Goal: Complete application form: Complete application form

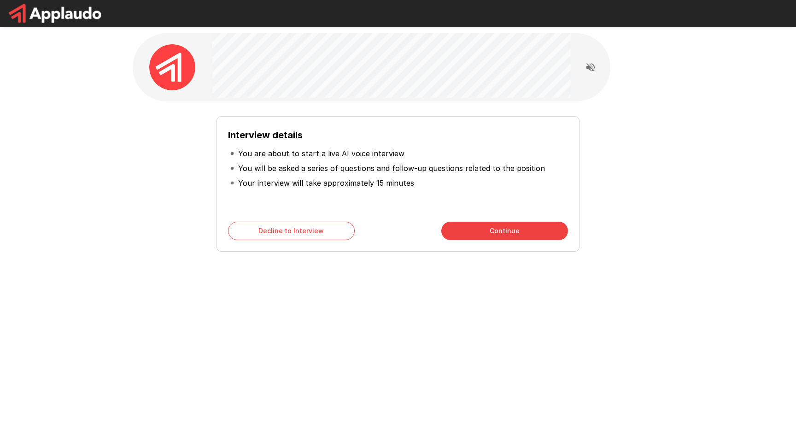
click at [542, 226] on button "Continue" at bounding box center [504, 231] width 127 height 18
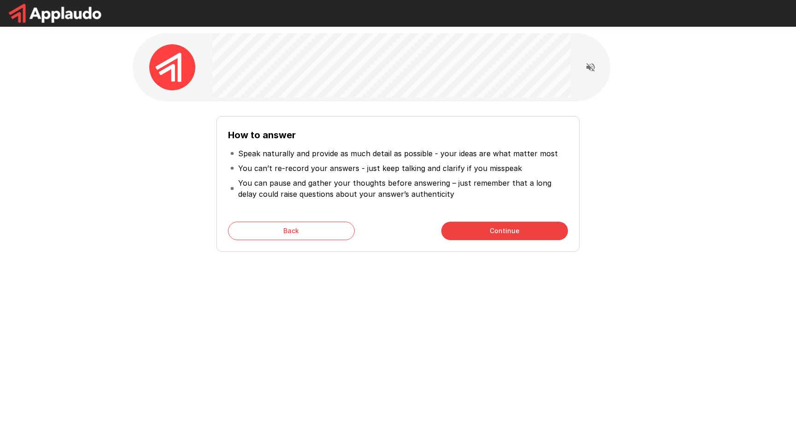
click at [517, 230] on button "Continue" at bounding box center [504, 231] width 127 height 18
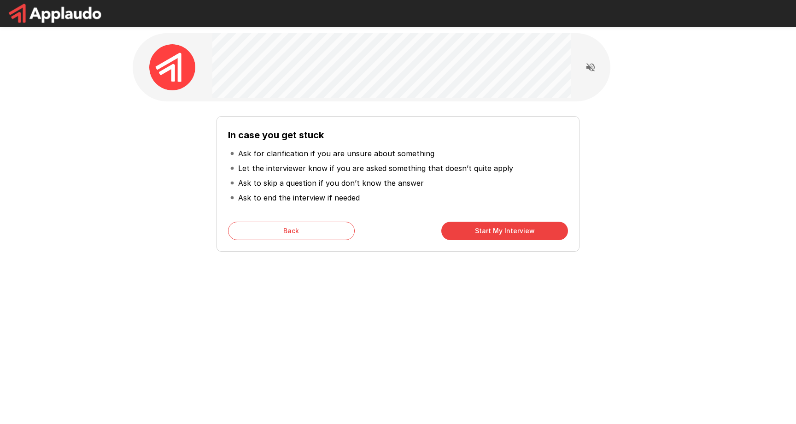
click at [495, 233] on button "Start My Interview" at bounding box center [504, 231] width 127 height 18
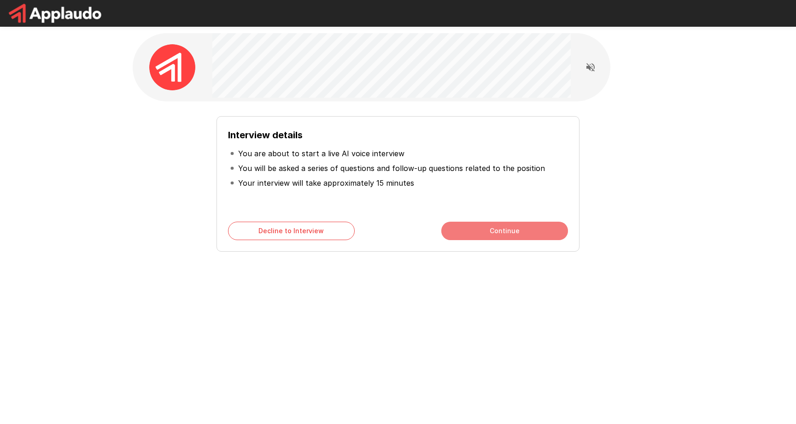
click at [479, 230] on button "Continue" at bounding box center [504, 231] width 127 height 18
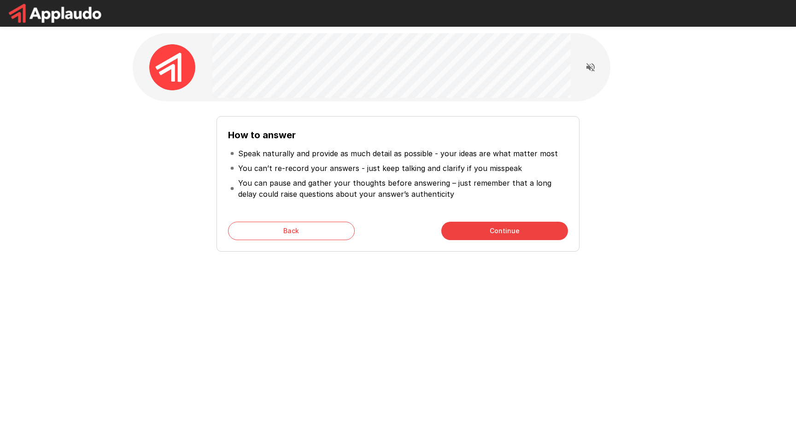
click at [479, 230] on button "Continue" at bounding box center [504, 231] width 127 height 18
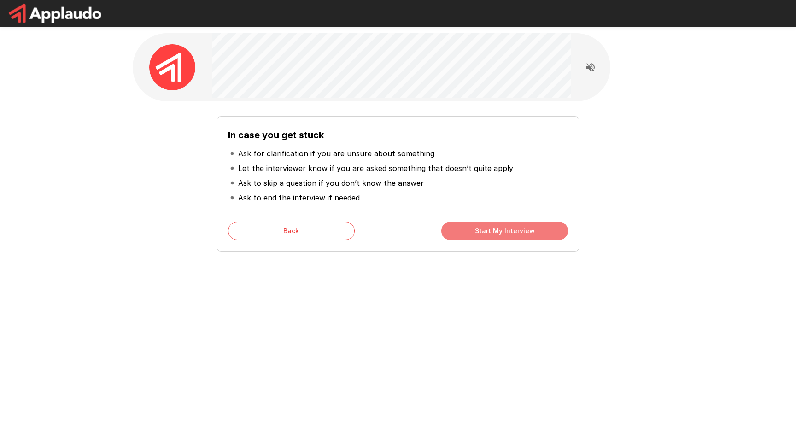
click at [479, 230] on button "Start My Interview" at bounding box center [504, 231] width 127 height 18
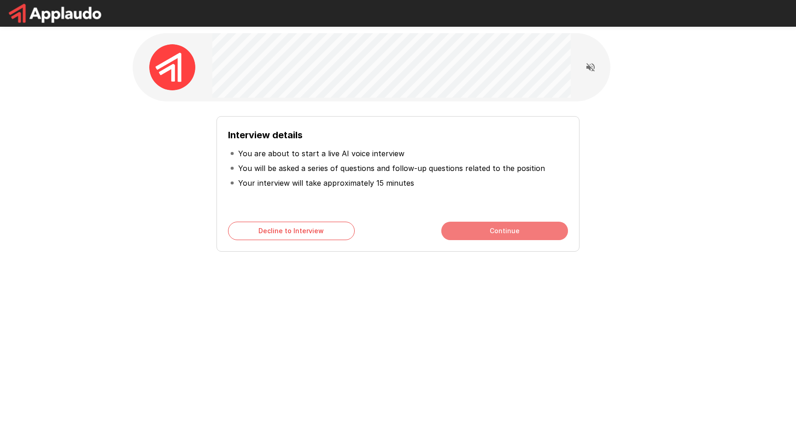
click at [503, 234] on button "Continue" at bounding box center [504, 231] width 127 height 18
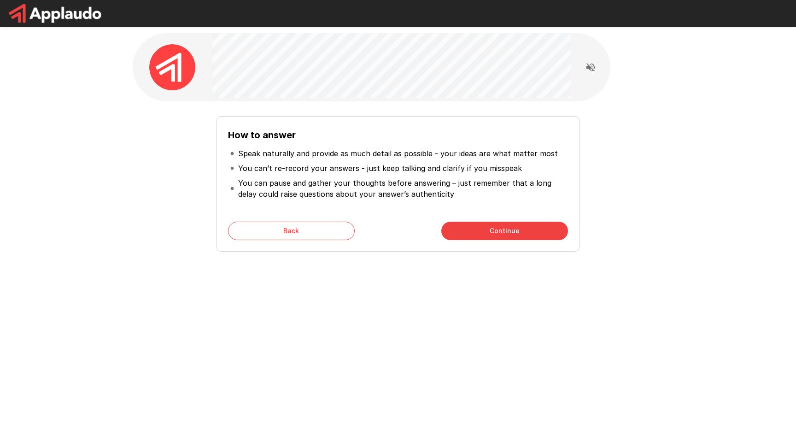
click at [503, 234] on button "Continue" at bounding box center [504, 231] width 127 height 18
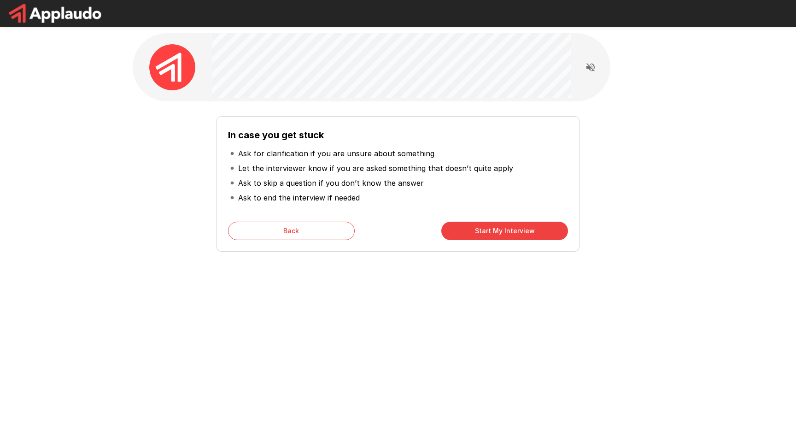
click at [503, 234] on button "Start My Interview" at bounding box center [504, 231] width 127 height 18
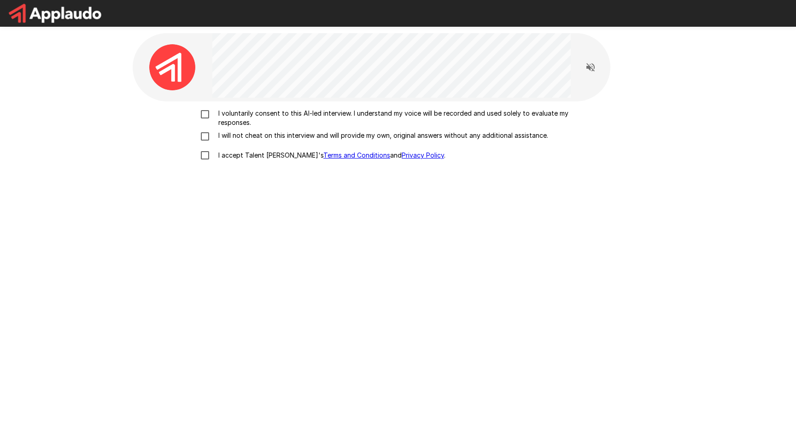
click at [241, 110] on p "I voluntarily consent to this AI-led interview. I understand my voice will be r…" at bounding box center [408, 118] width 386 height 18
click at [240, 137] on p "I will not cheat on this interview and will provide my own, original answers wi…" at bounding box center [382, 135] width 334 height 9
click at [240, 151] on p "I accept Talent Llama's Terms and Conditions and Privacy Policy ." at bounding box center [330, 155] width 231 height 9
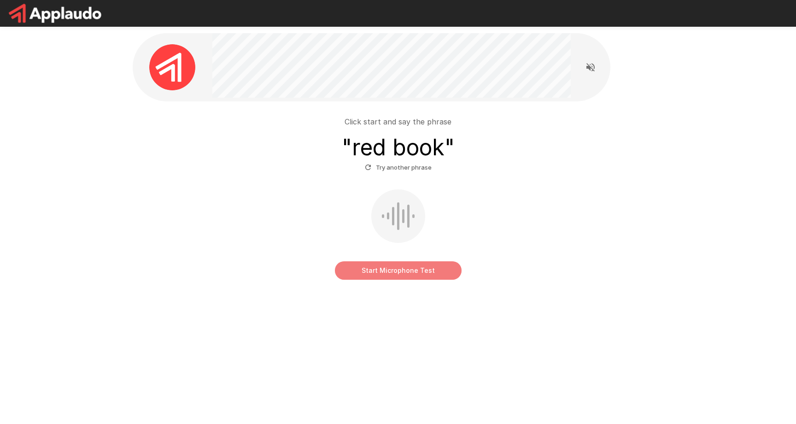
click at [398, 273] on button "Start Microphone Test" at bounding box center [398, 270] width 127 height 18
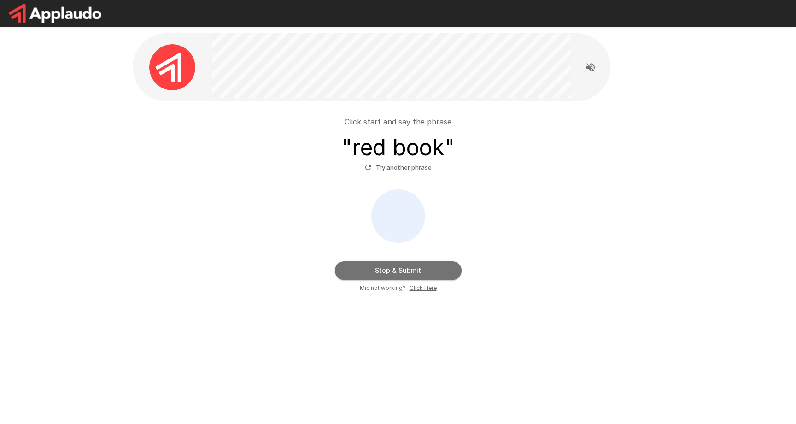
click at [408, 273] on button "Stop & Submit" at bounding box center [398, 270] width 127 height 18
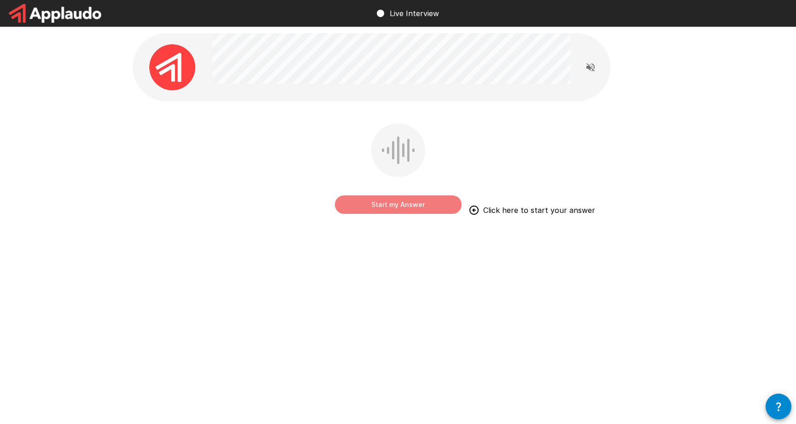
click at [400, 210] on button "Start my Answer" at bounding box center [398, 204] width 127 height 18
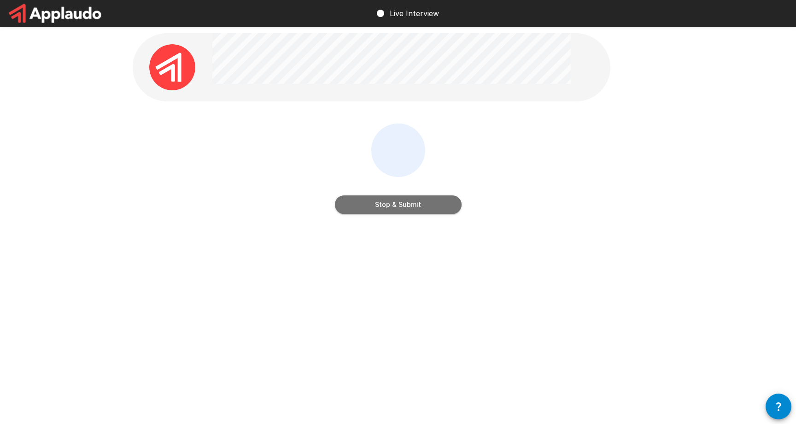
click at [400, 209] on button "Stop & Submit" at bounding box center [398, 204] width 127 height 18
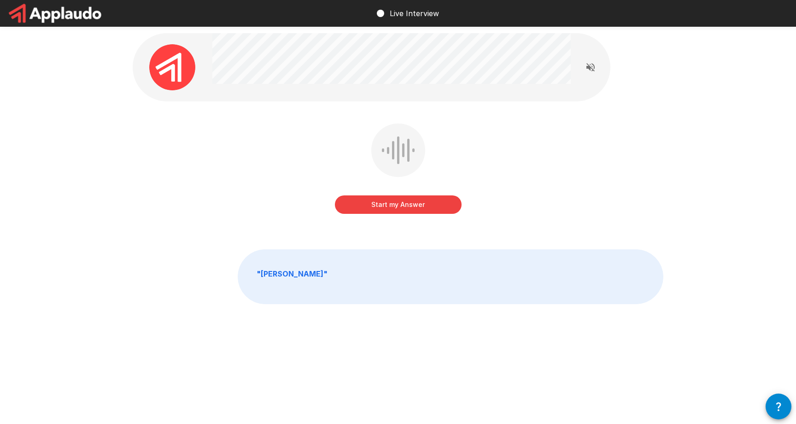
click at [400, 209] on button "Start my Answer" at bounding box center [398, 204] width 127 height 18
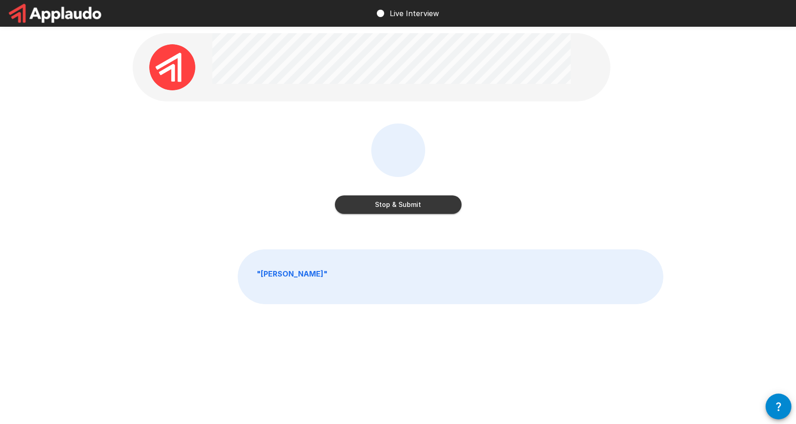
click at [397, 208] on button "Stop & Submit" at bounding box center [398, 204] width 127 height 18
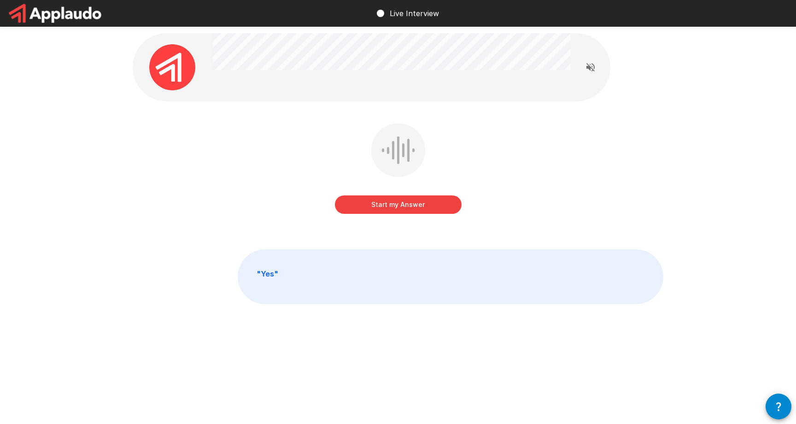
click at [397, 208] on button "Start my Answer" at bounding box center [398, 204] width 127 height 18
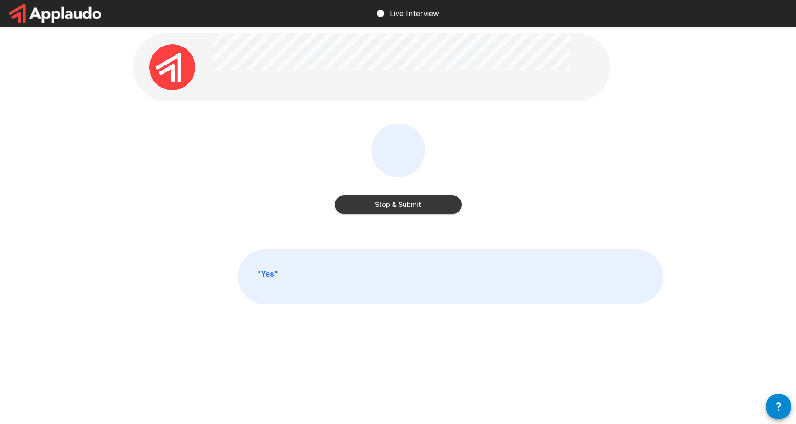
click at [390, 207] on button "Stop & Submit" at bounding box center [398, 204] width 127 height 18
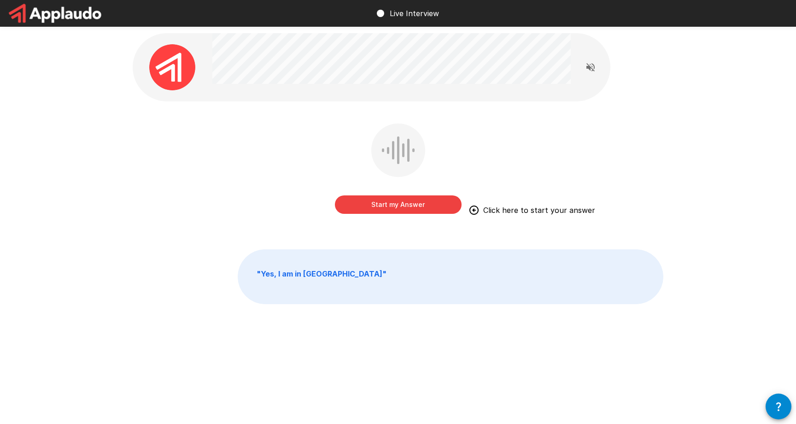
click at [377, 208] on button "Start my Answer" at bounding box center [398, 204] width 127 height 18
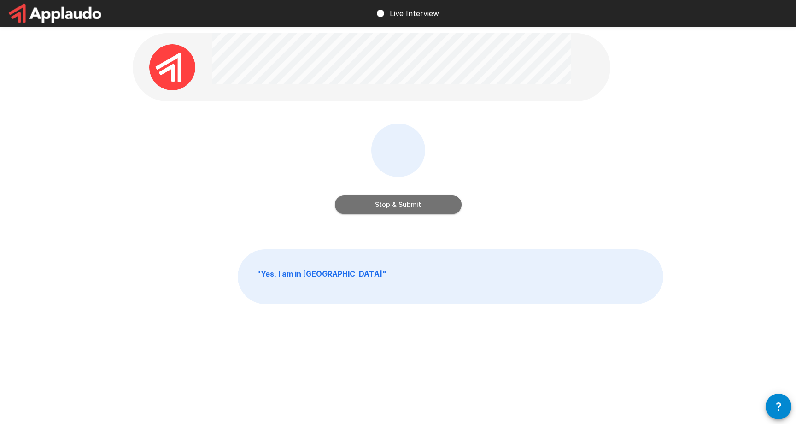
click at [377, 208] on button "Stop & Submit" at bounding box center [398, 204] width 127 height 18
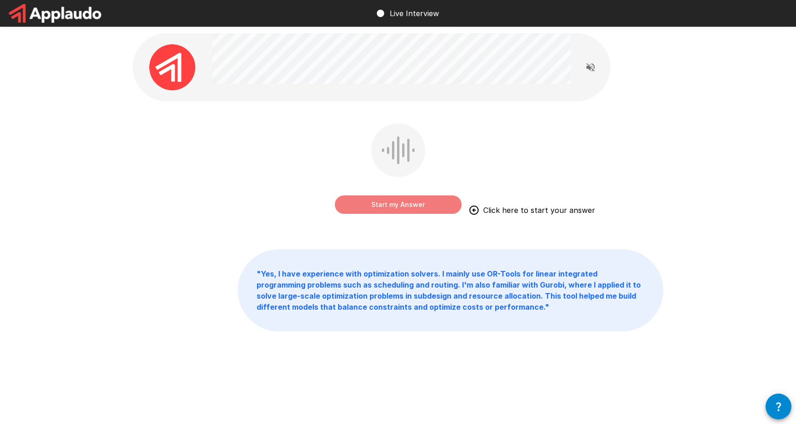
click at [380, 202] on button "Start my Answer" at bounding box center [398, 204] width 127 height 18
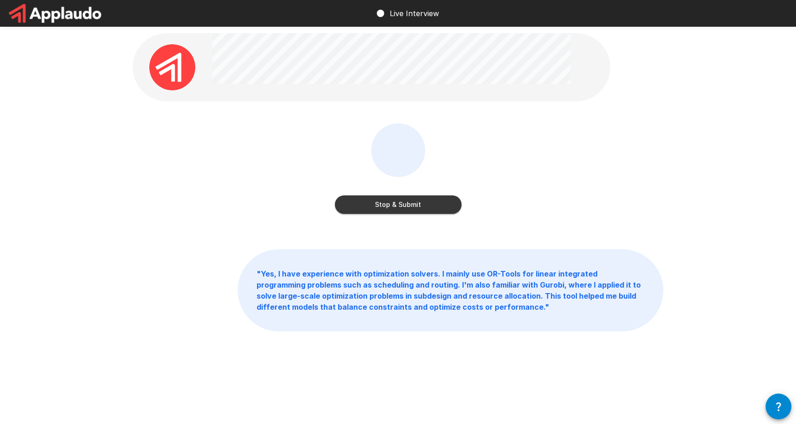
click at [385, 207] on button "Stop & Submit" at bounding box center [398, 204] width 127 height 18
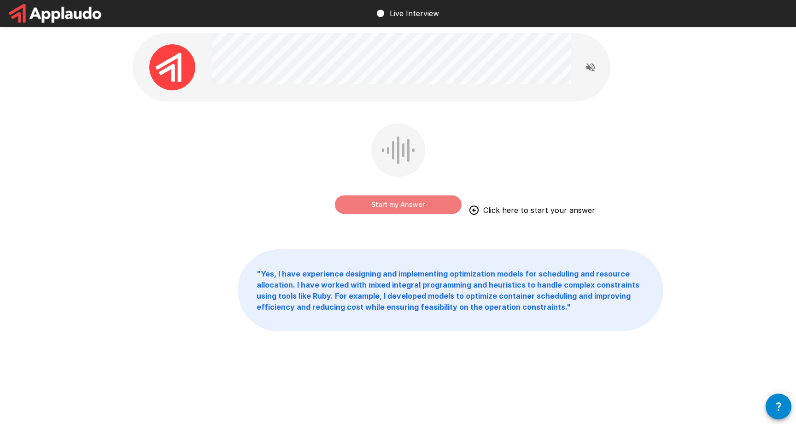
click at [421, 205] on button "Start my Answer" at bounding box center [398, 204] width 127 height 18
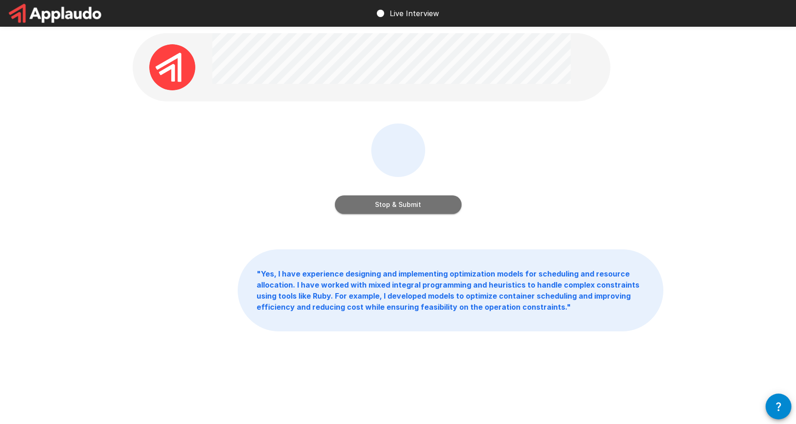
click at [440, 197] on button "Stop & Submit" at bounding box center [398, 204] width 127 height 18
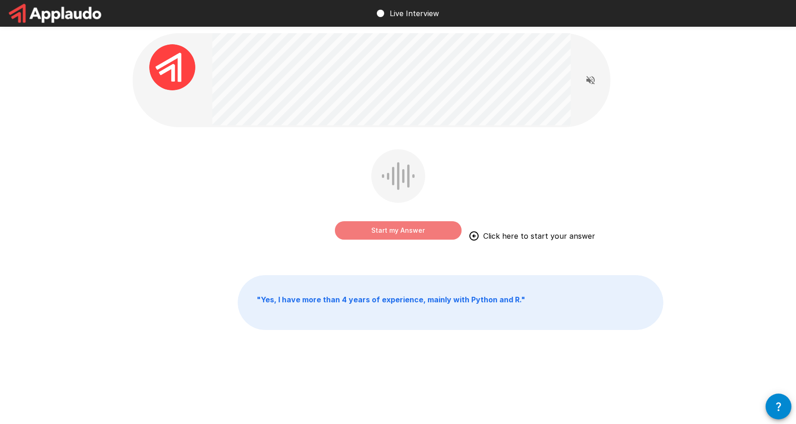
click at [366, 233] on button "Start my Answer" at bounding box center [398, 230] width 127 height 18
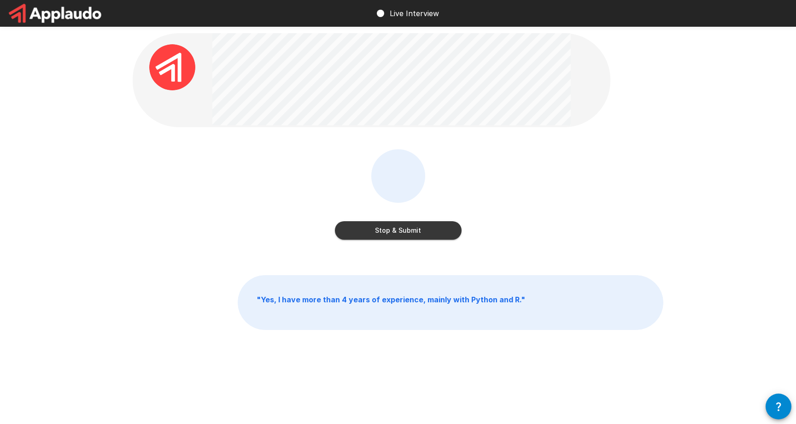
click at [435, 237] on button "Stop & Submit" at bounding box center [398, 230] width 127 height 18
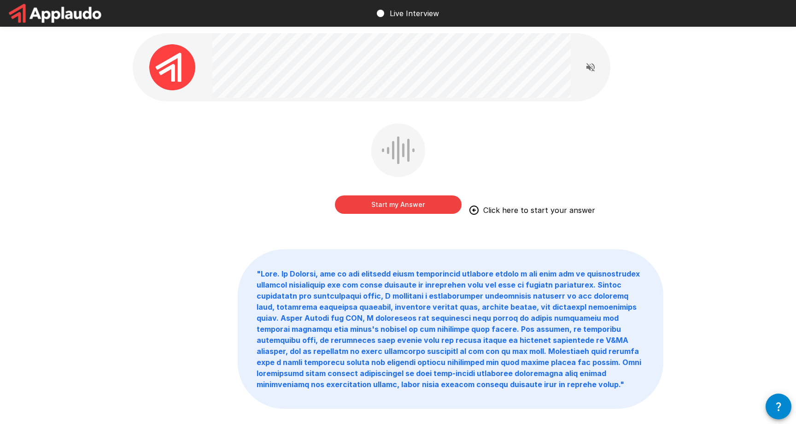
click at [411, 203] on button "Start my Answer" at bounding box center [398, 204] width 127 height 18
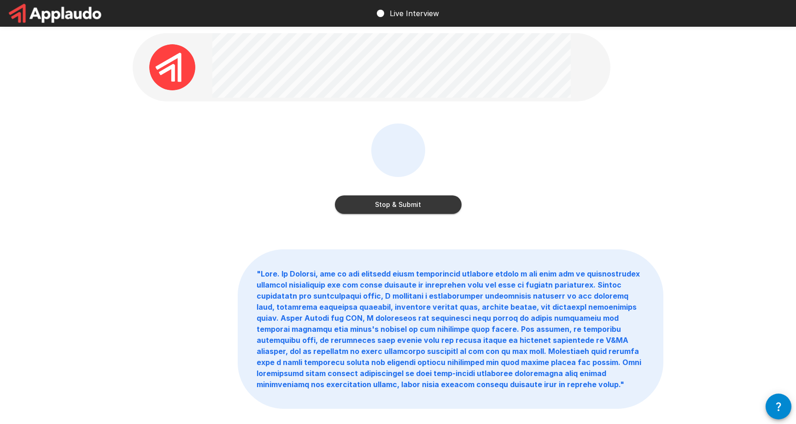
click at [424, 211] on button "Stop & Submit" at bounding box center [398, 204] width 127 height 18
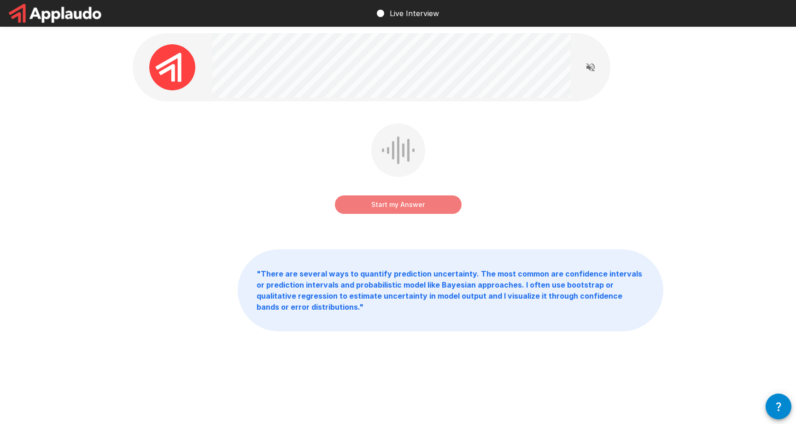
click at [422, 207] on button "Start my Answer" at bounding box center [398, 204] width 127 height 18
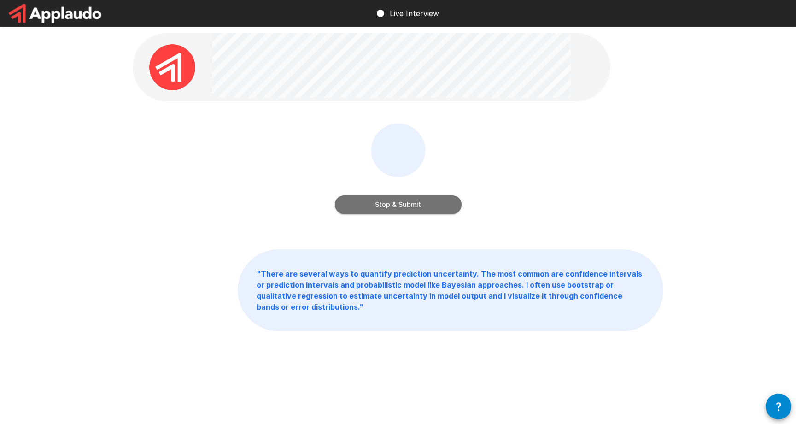
click at [424, 211] on button "Stop & Submit" at bounding box center [398, 204] width 127 height 18
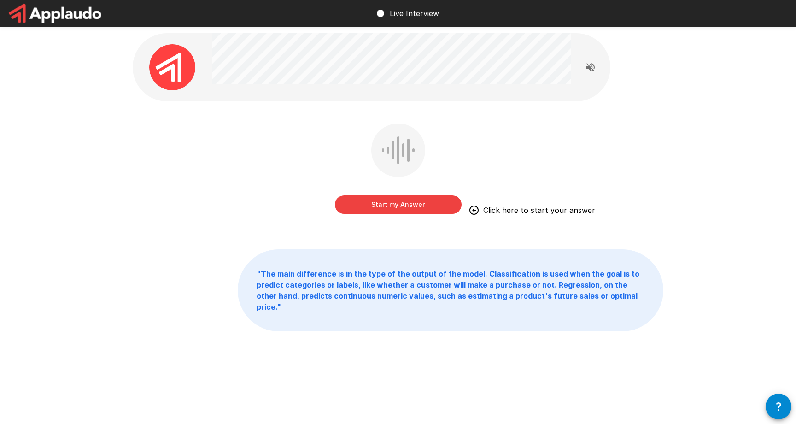
click at [413, 211] on button "Start my Answer" at bounding box center [398, 204] width 127 height 18
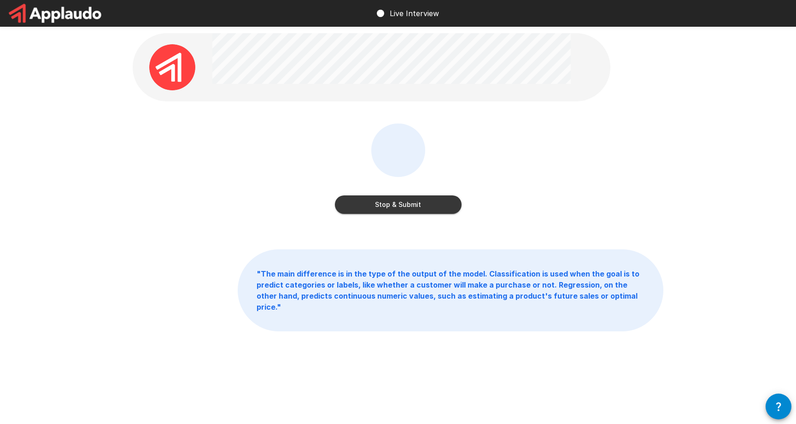
click at [421, 207] on button "Stop & Submit" at bounding box center [398, 204] width 127 height 18
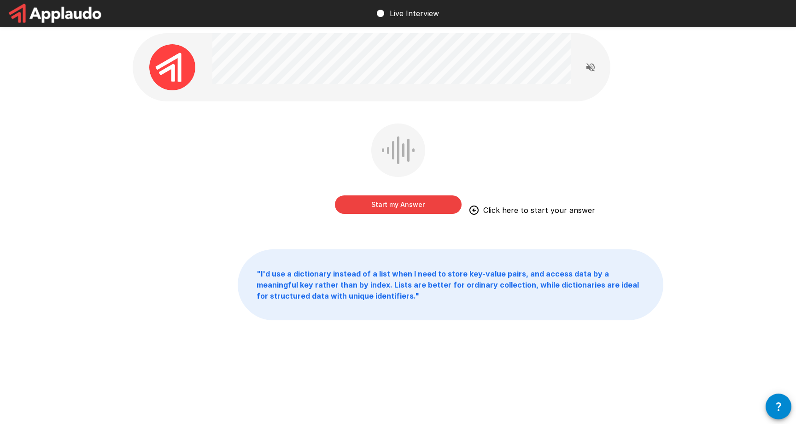
click at [423, 208] on button "Start my Answer" at bounding box center [398, 204] width 127 height 18
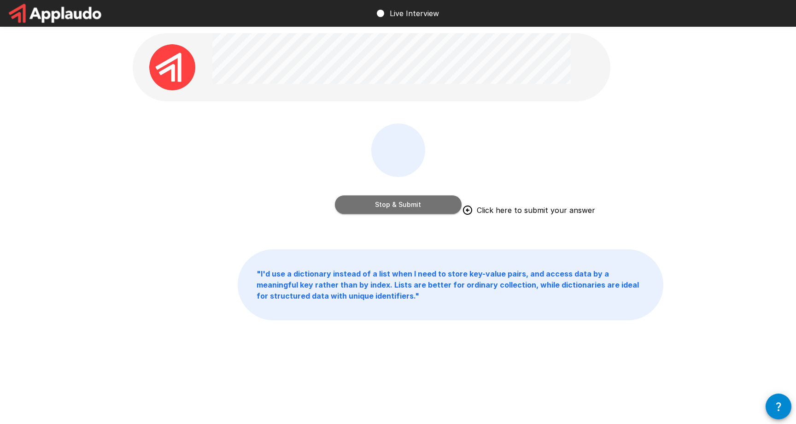
click at [439, 206] on button "Stop & Submit" at bounding box center [398, 204] width 127 height 18
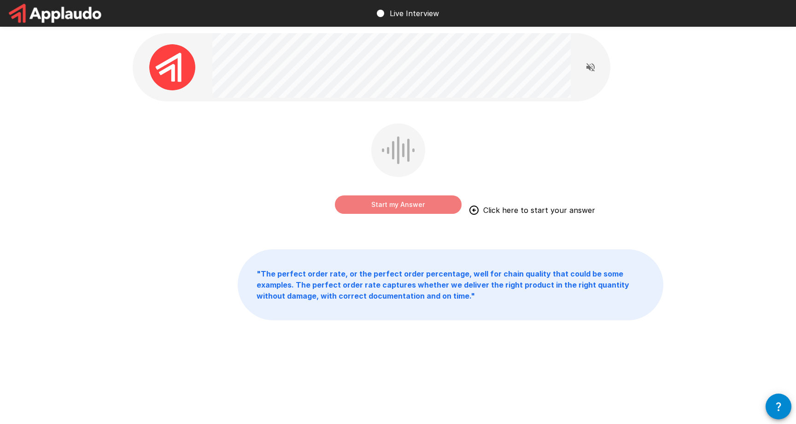
click at [417, 201] on button "Start my Answer" at bounding box center [398, 204] width 127 height 18
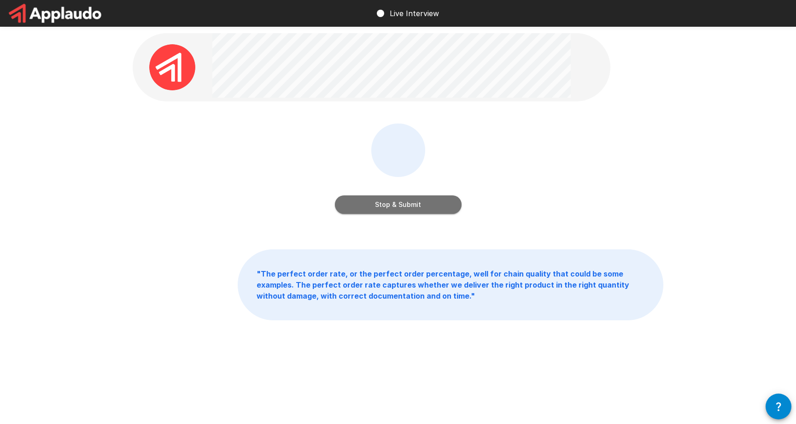
click at [426, 198] on button "Stop & Submit" at bounding box center [398, 204] width 127 height 18
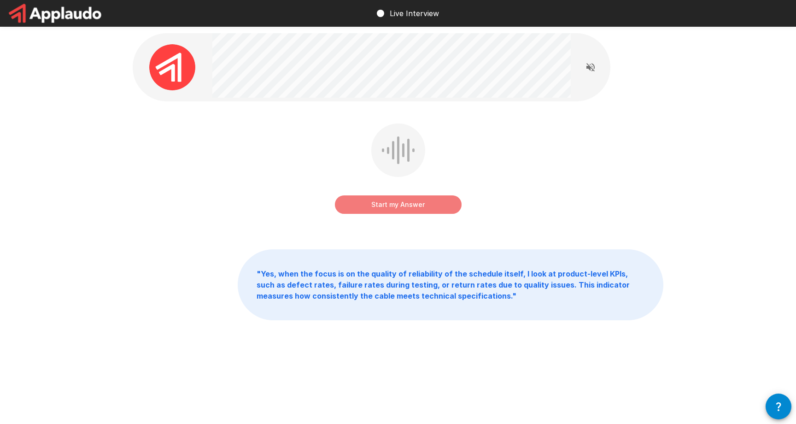
click at [359, 202] on button "Start my Answer" at bounding box center [398, 204] width 127 height 18
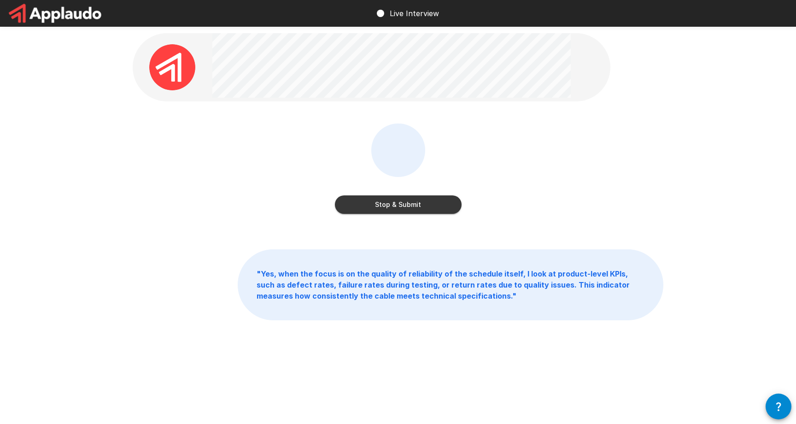
click at [359, 203] on button "Stop & Submit" at bounding box center [398, 204] width 127 height 18
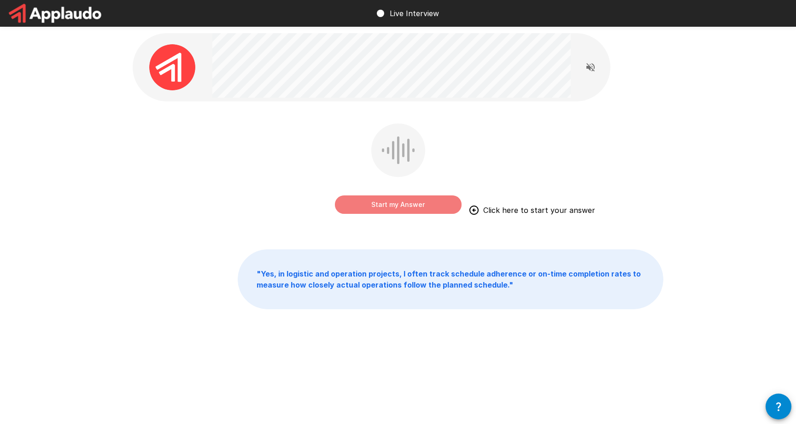
click at [370, 208] on button "Start my Answer" at bounding box center [398, 204] width 127 height 18
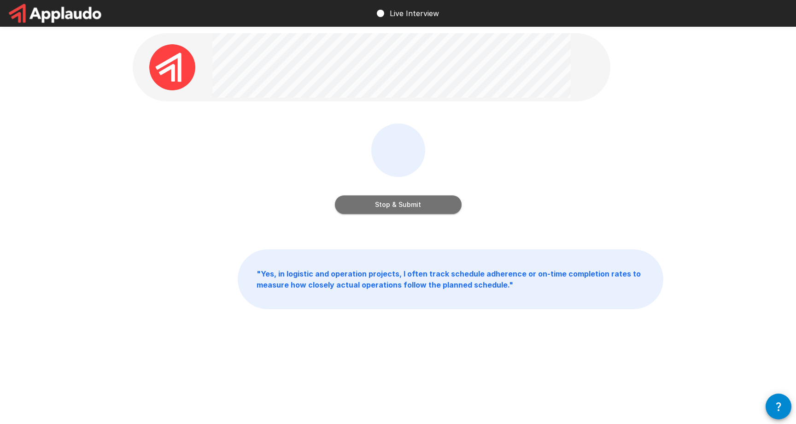
click at [376, 206] on button "Stop & Submit" at bounding box center [398, 204] width 127 height 18
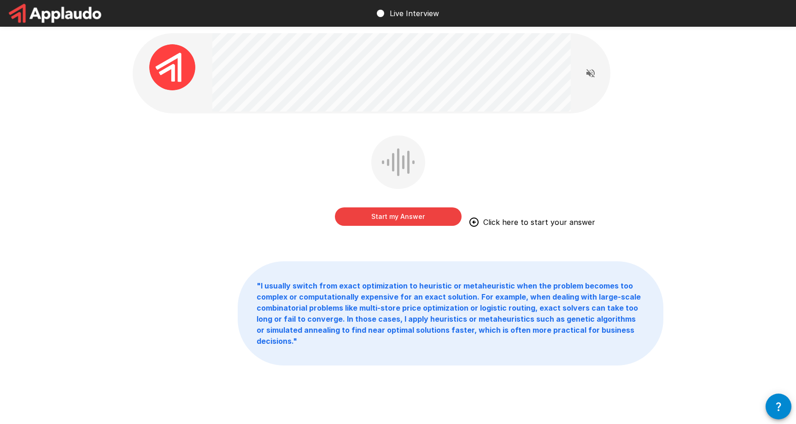
click at [408, 219] on button "Start my Answer" at bounding box center [398, 216] width 127 height 18
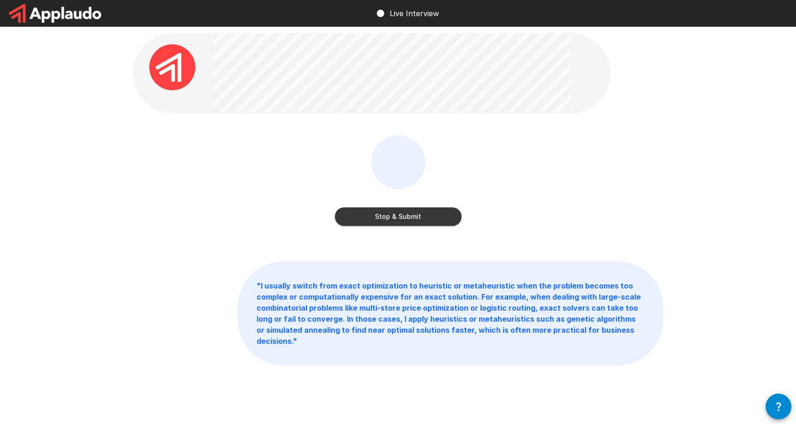
click at [444, 217] on button "Stop & Submit" at bounding box center [398, 216] width 127 height 18
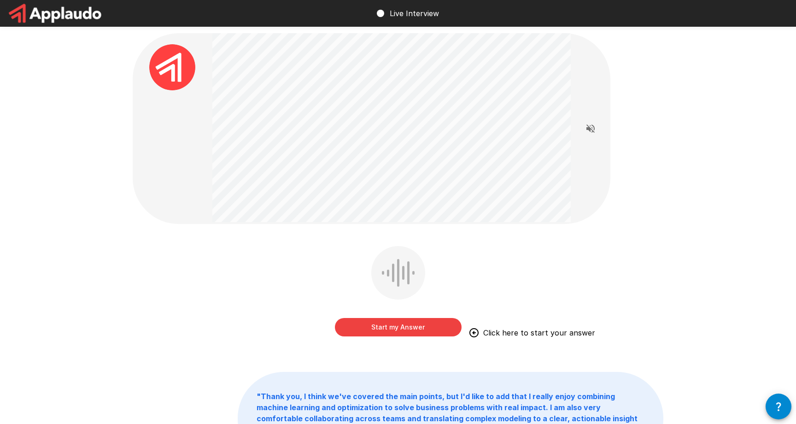
click at [426, 328] on button "Start my Answer" at bounding box center [398, 327] width 127 height 18
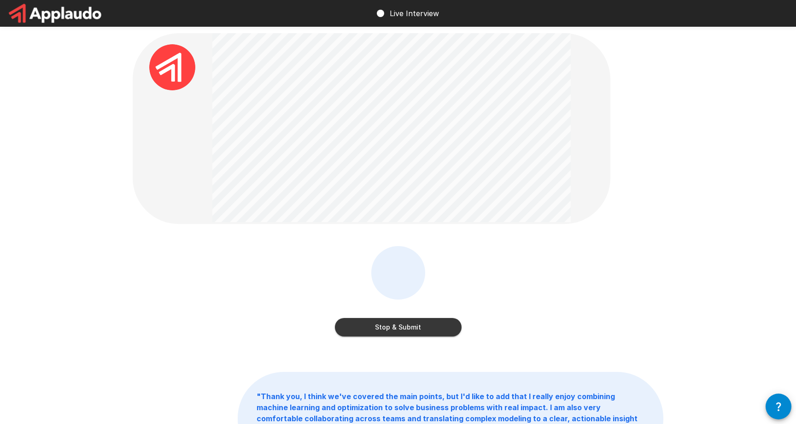
click at [445, 324] on button "Stop & Submit" at bounding box center [398, 327] width 127 height 18
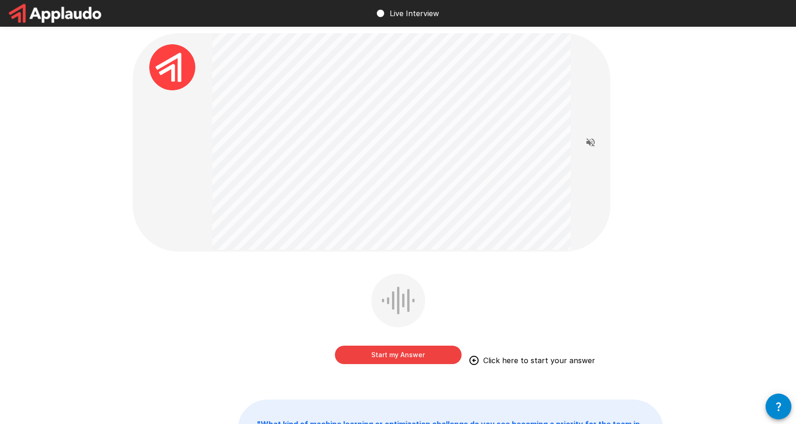
click at [412, 350] on button "Start my Answer" at bounding box center [398, 355] width 127 height 18
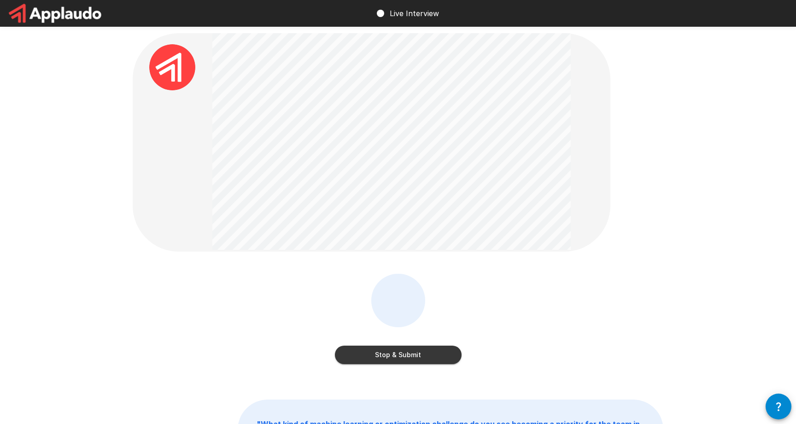
click at [422, 353] on button "Stop & Submit" at bounding box center [398, 355] width 127 height 18
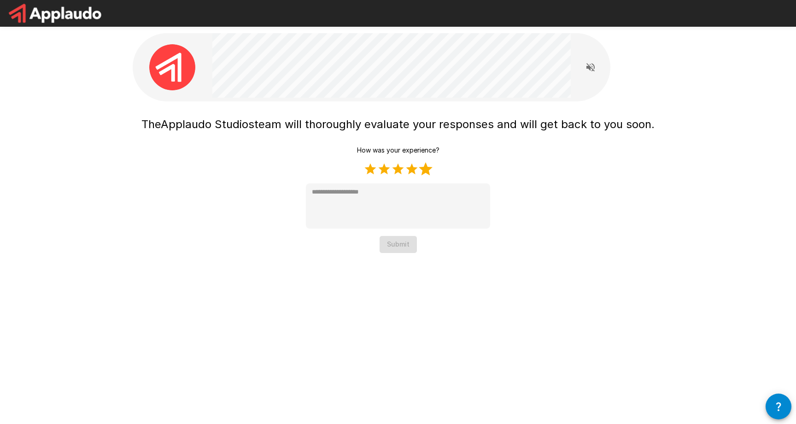
click at [429, 171] on label "5 Stars" at bounding box center [426, 169] width 14 height 14
type textarea "*"
click at [412, 243] on button "Submit" at bounding box center [398, 244] width 37 height 17
